Goal: Find specific page/section: Find specific page/section

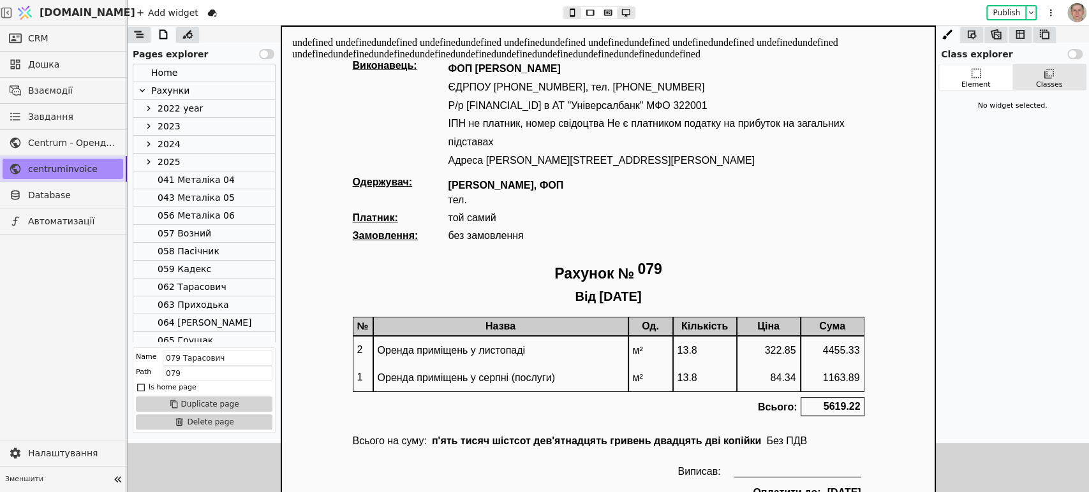
scroll to position [347, 0]
